Goal: Information Seeking & Learning: Learn about a topic

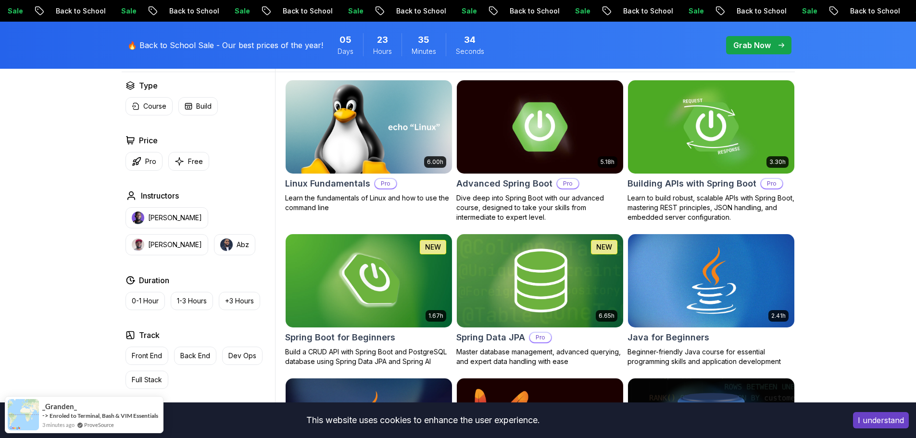
scroll to position [291, 0]
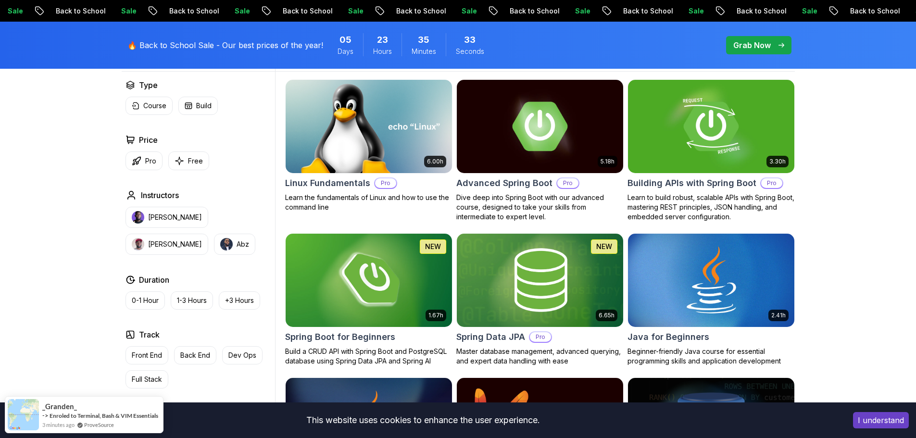
click at [884, 419] on button "I understand" at bounding box center [881, 420] width 56 height 16
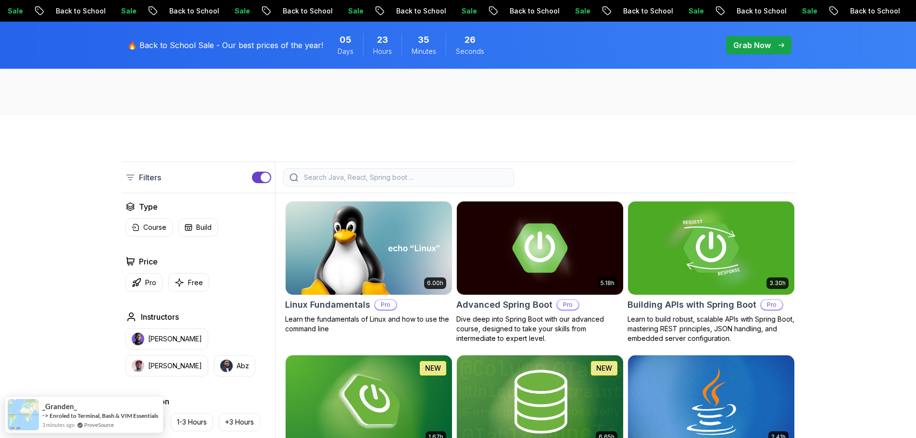
scroll to position [0, 0]
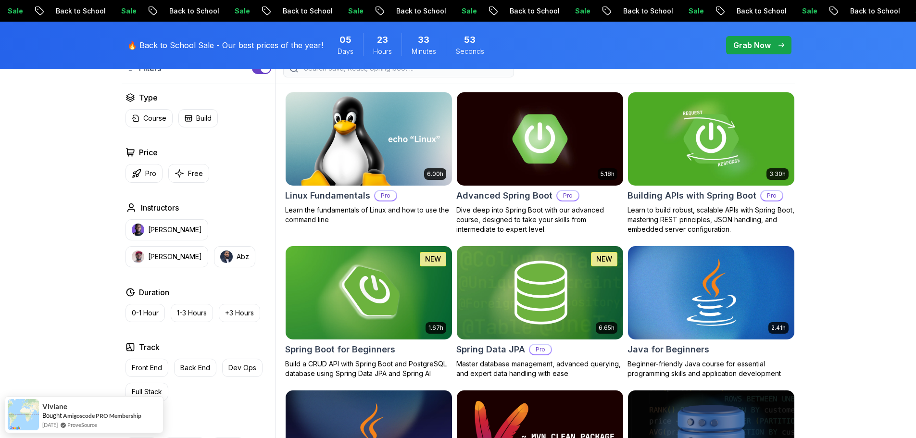
scroll to position [280, 0]
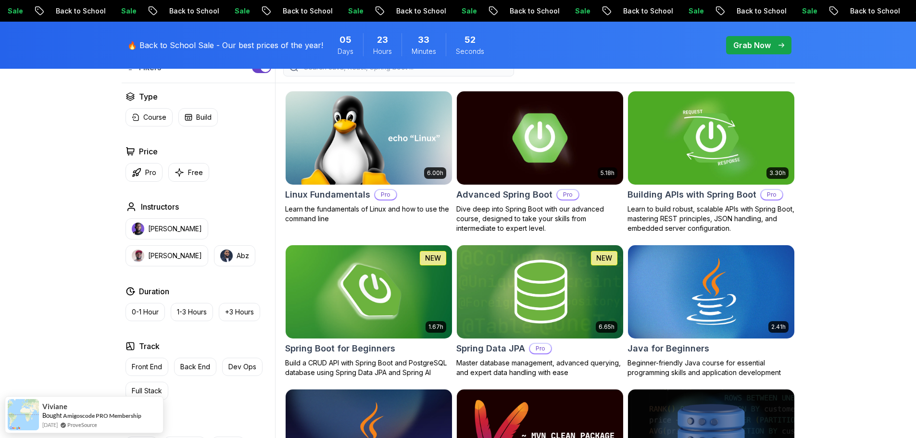
click at [340, 299] on img at bounding box center [368, 292] width 175 height 98
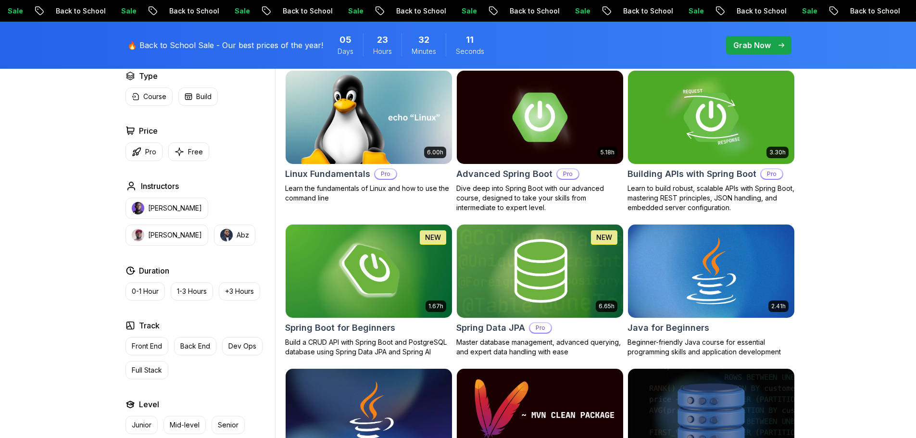
scroll to position [301, 0]
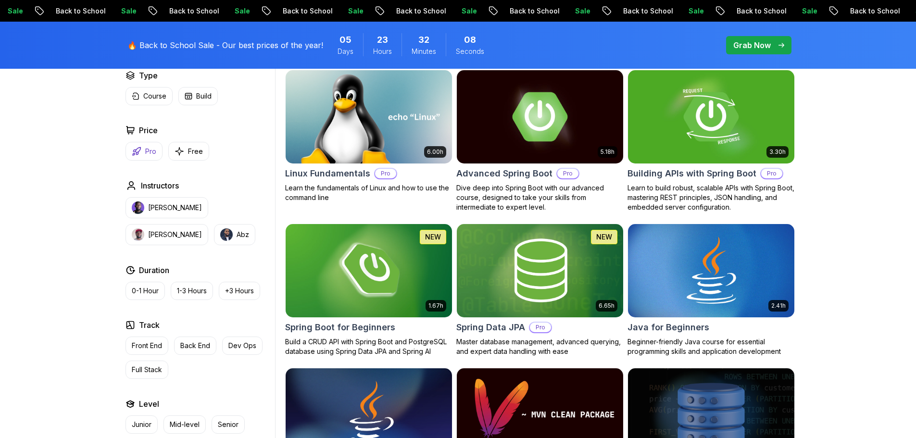
click at [158, 153] on button "Pro" at bounding box center [144, 151] width 37 height 19
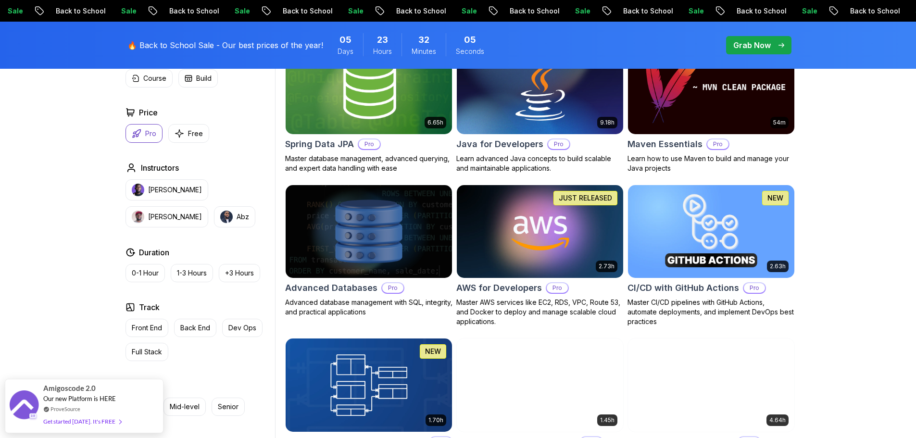
scroll to position [485, 0]
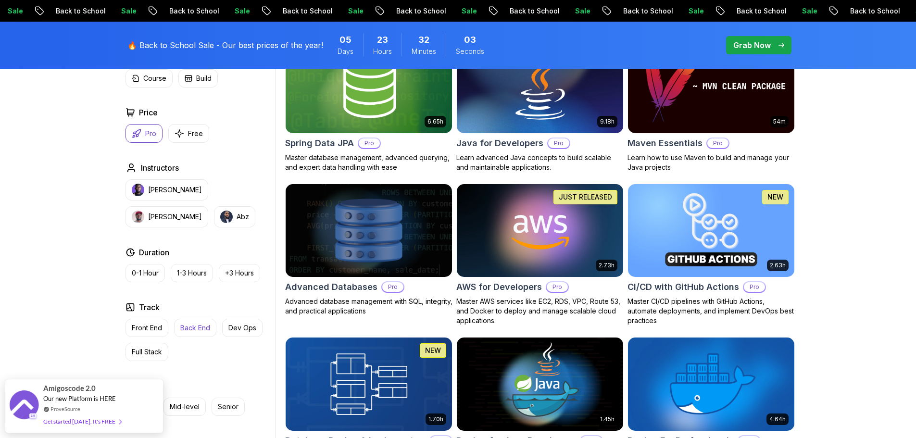
click at [197, 326] on p "Back End" at bounding box center [195, 328] width 30 height 10
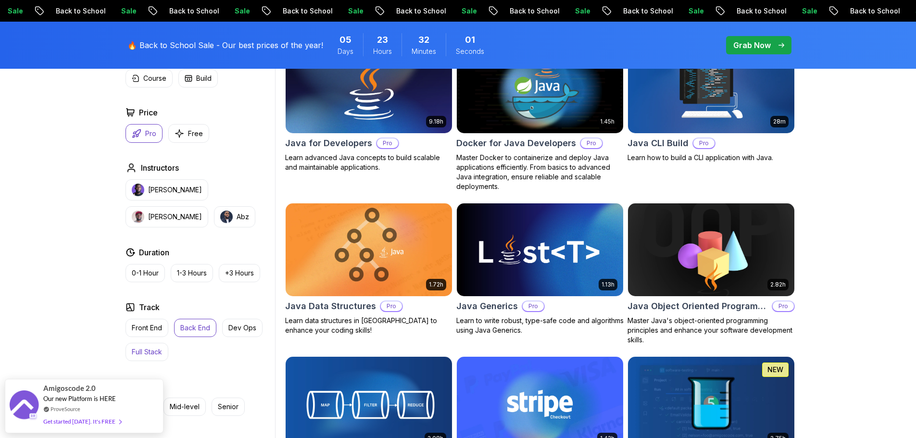
click at [149, 349] on p "Full Stack" at bounding box center [147, 352] width 30 height 10
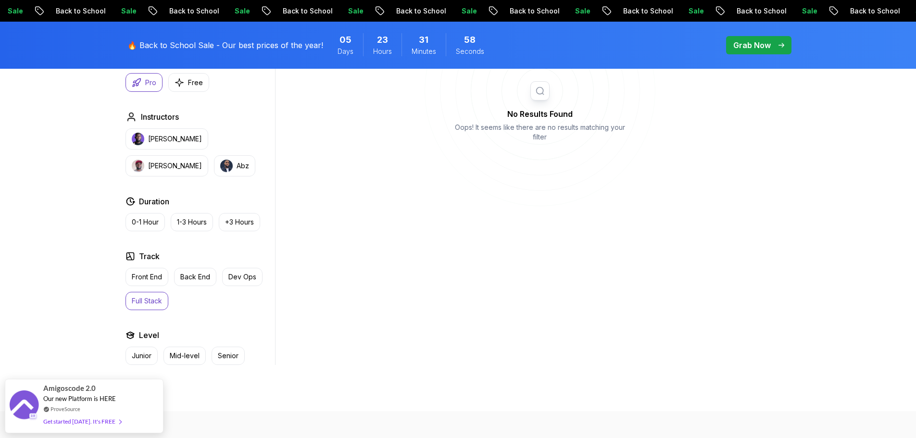
scroll to position [422, 0]
click at [160, 275] on p "Front End" at bounding box center [147, 277] width 30 height 10
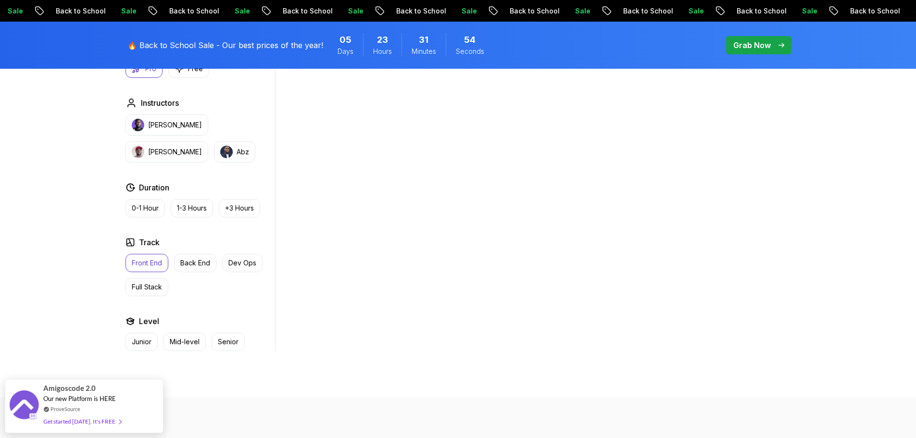
scroll to position [436, 0]
click at [200, 262] on p "Back End" at bounding box center [195, 263] width 30 height 10
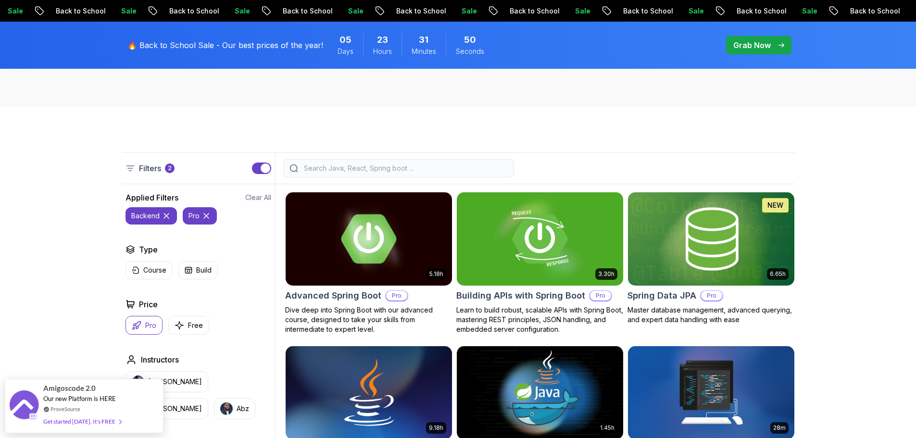
scroll to position [178, 0]
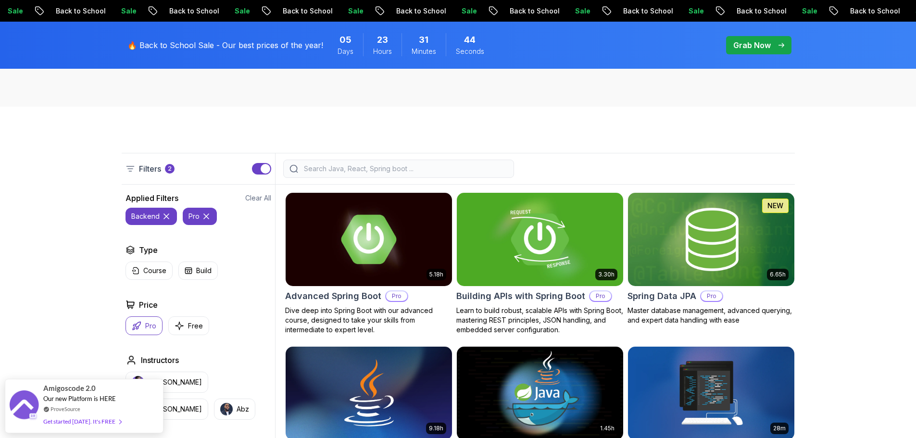
click at [529, 230] on img at bounding box center [540, 239] width 175 height 98
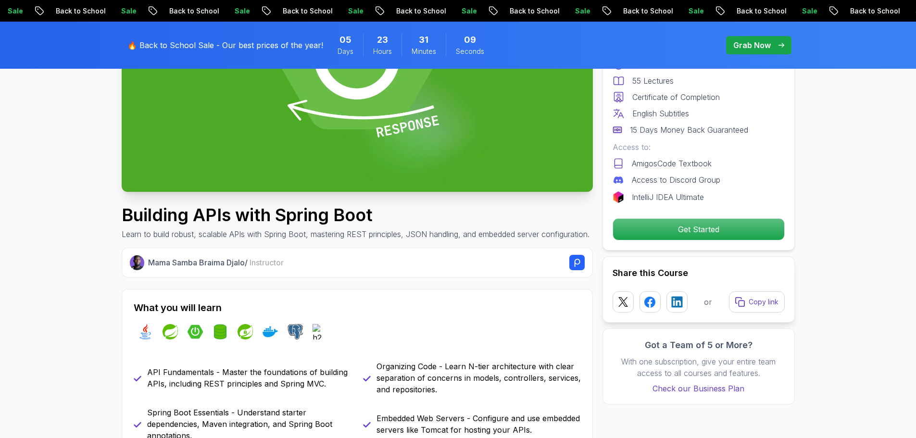
scroll to position [200, 0]
drag, startPoint x: 70, startPoint y: 283, endPoint x: 29, endPoint y: 231, distance: 66.1
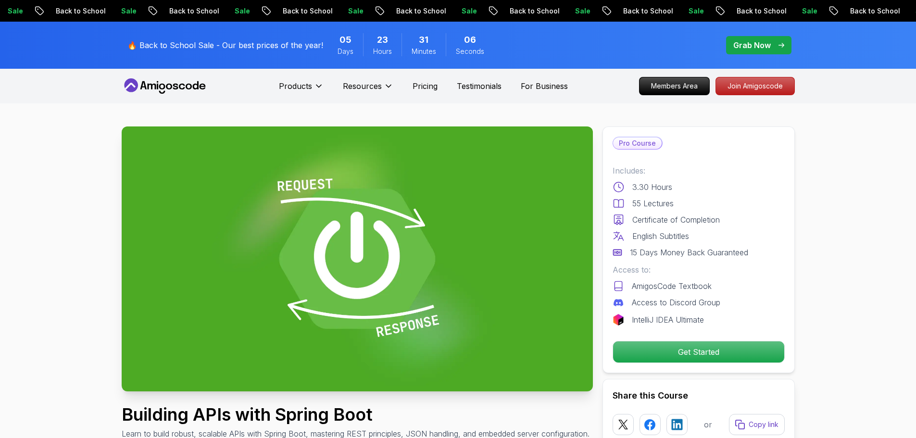
scroll to position [1, 0]
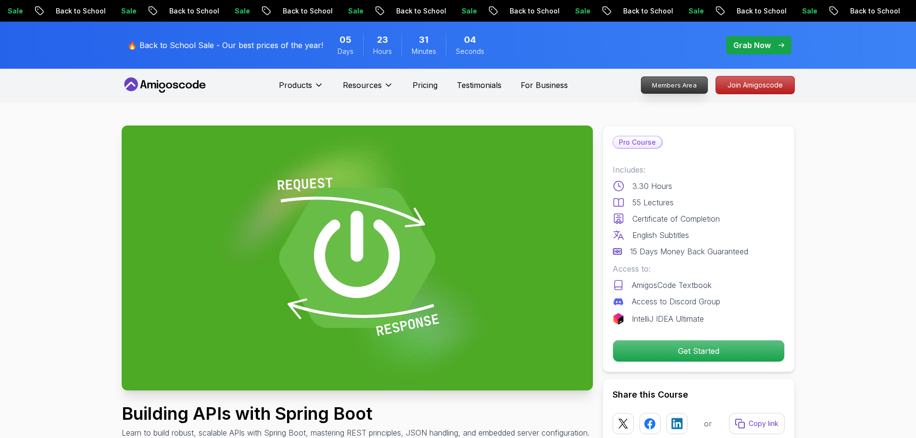
click at [674, 84] on p "Members Area" at bounding box center [674, 85] width 66 height 16
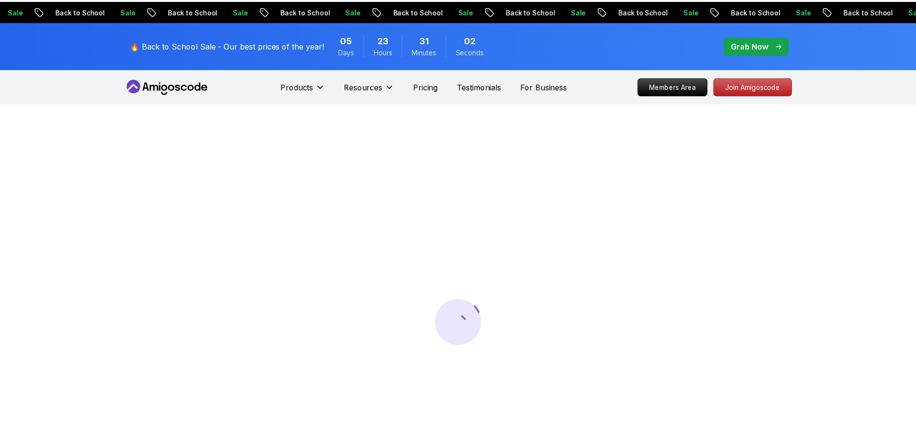
scroll to position [1, 0]
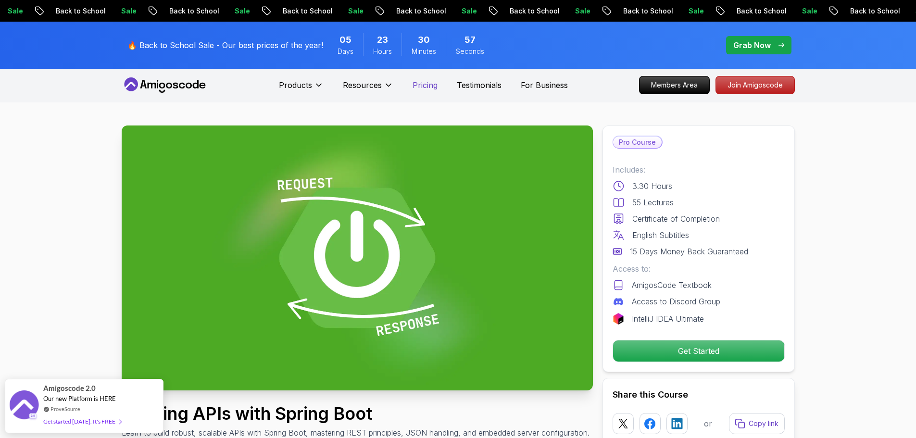
click at [427, 84] on p "Pricing" at bounding box center [425, 85] width 25 height 12
